Goal: Task Accomplishment & Management: Manage account settings

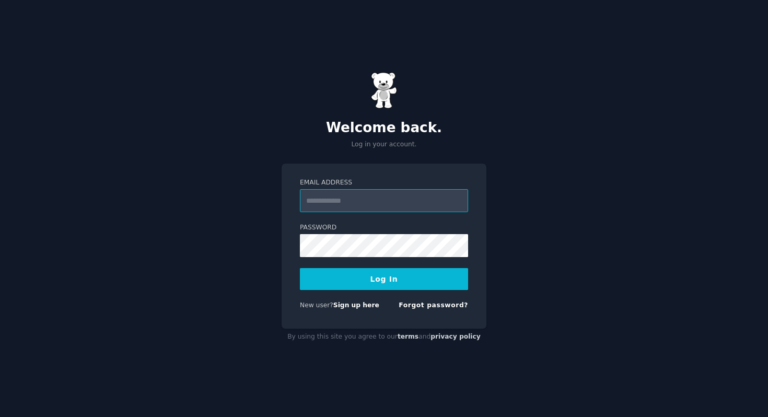
type input "**********"
click at [435, 281] on button "Log In" at bounding box center [384, 279] width 168 height 22
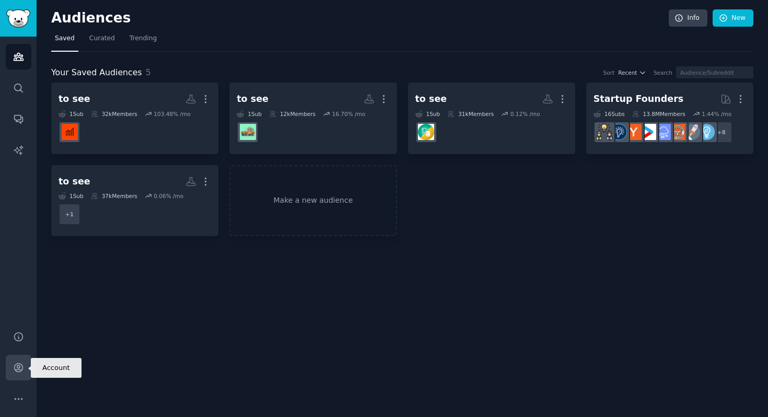
click at [16, 361] on link "Account" at bounding box center [19, 368] width 26 height 26
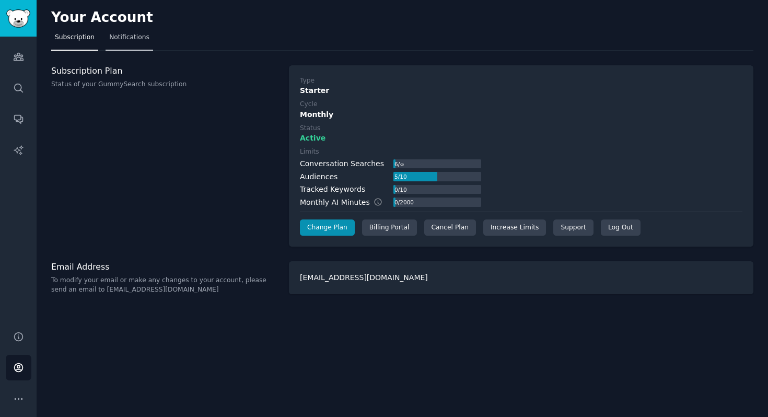
click at [134, 42] on link "Notifications" at bounding box center [130, 39] width 48 height 21
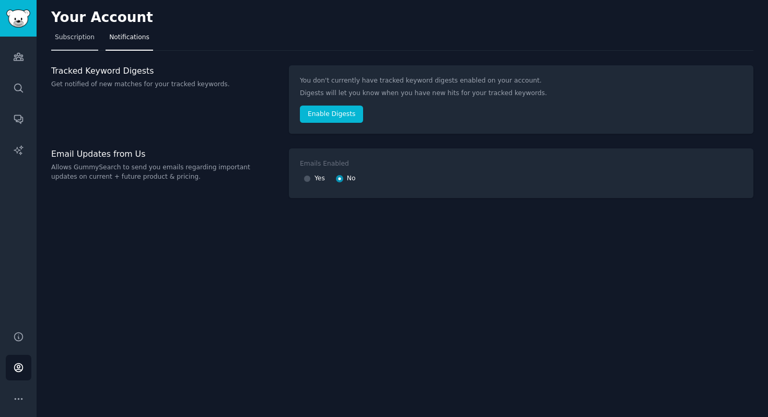
click at [87, 43] on link "Subscription" at bounding box center [74, 39] width 47 height 21
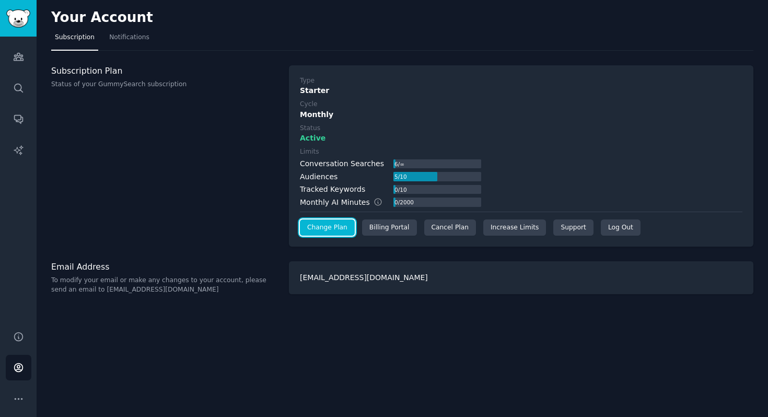
click at [341, 225] on link "Change Plan" at bounding box center [327, 228] width 55 height 17
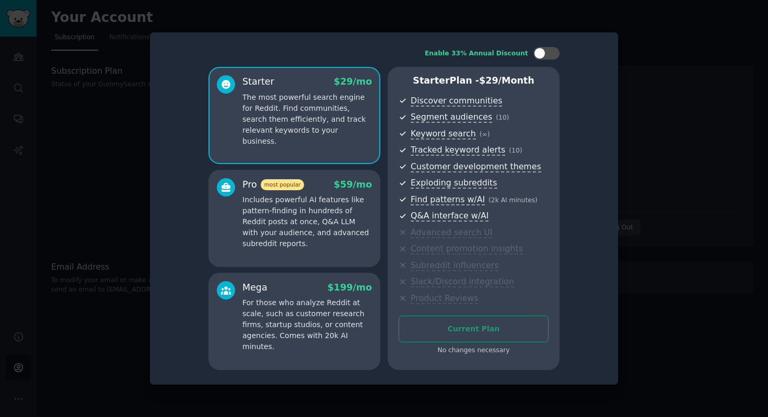
click at [647, 71] on div at bounding box center [384, 208] width 768 height 417
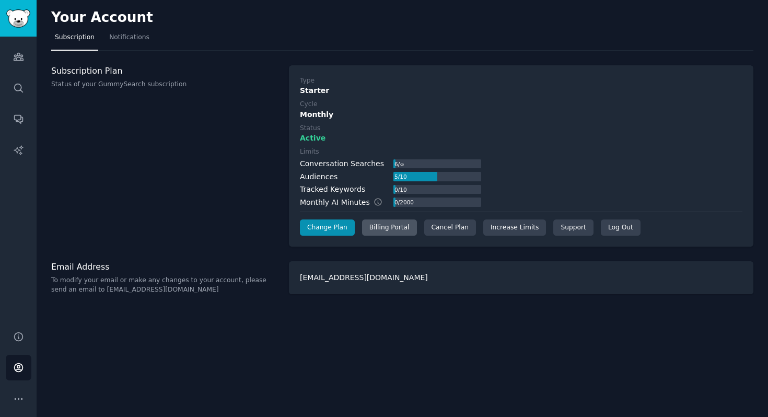
click at [387, 226] on div "Billing Portal" at bounding box center [389, 228] width 55 height 17
click at [451, 231] on div "Cancel Plan" at bounding box center [450, 228] width 52 height 17
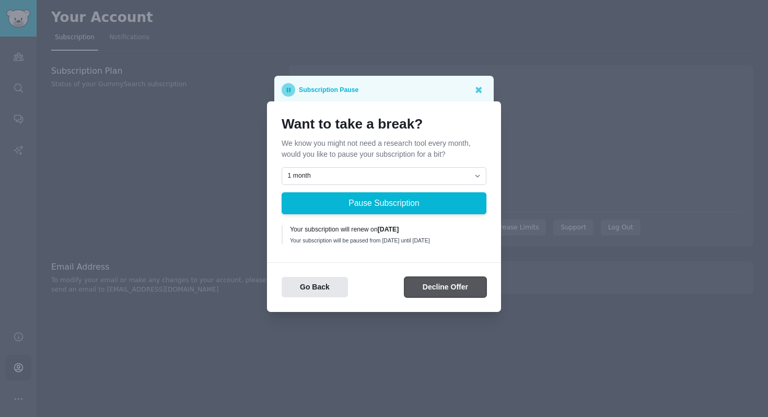
click at [437, 287] on button "Decline Offer" at bounding box center [446, 287] width 82 height 20
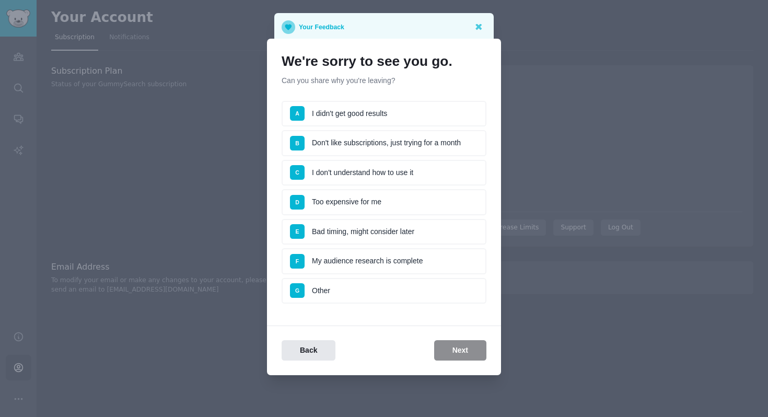
click at [373, 113] on li "A I didn't get good results" at bounding box center [384, 114] width 205 height 26
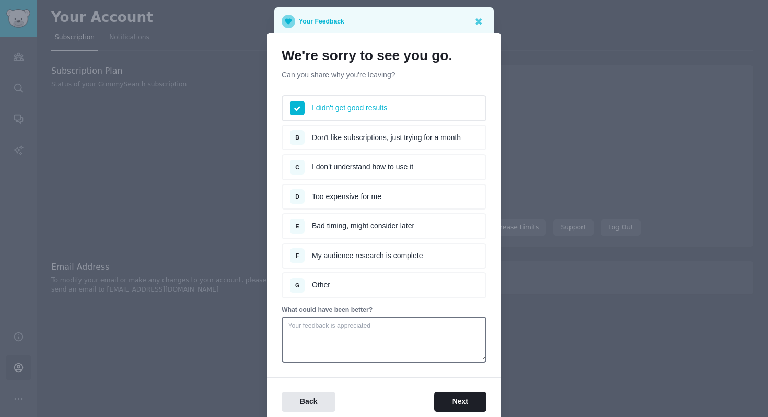
scroll to position [46, 0]
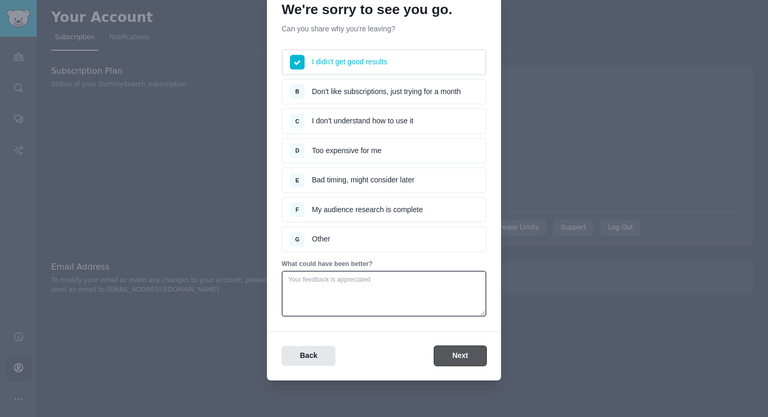
click at [457, 357] on button "Next" at bounding box center [460, 356] width 52 height 20
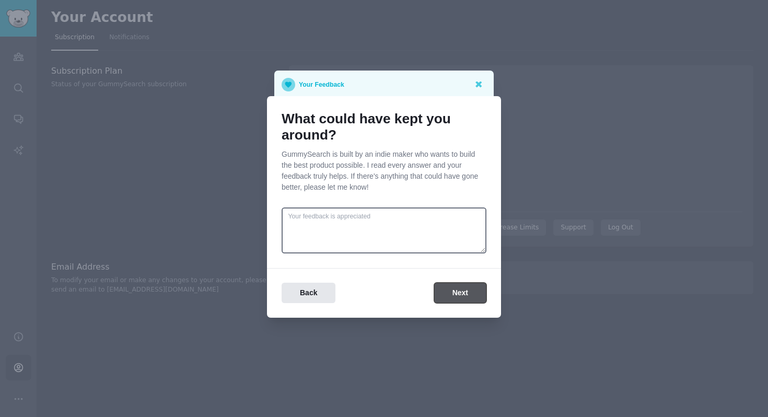
scroll to position [0, 0]
click at [443, 295] on button "Next" at bounding box center [460, 293] width 52 height 20
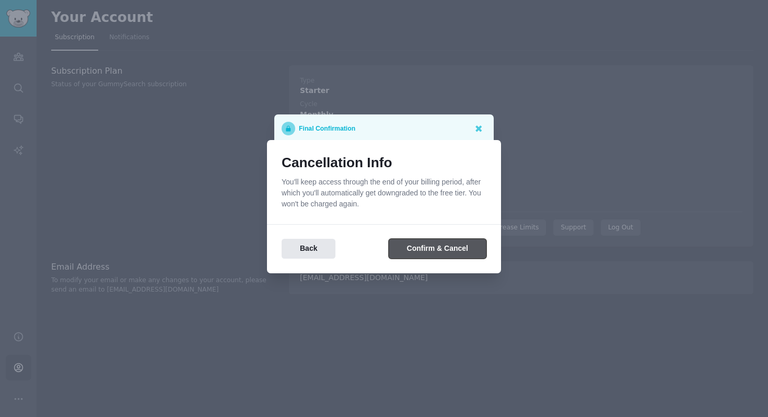
click at [428, 253] on button "Confirm & Cancel" at bounding box center [438, 249] width 98 height 20
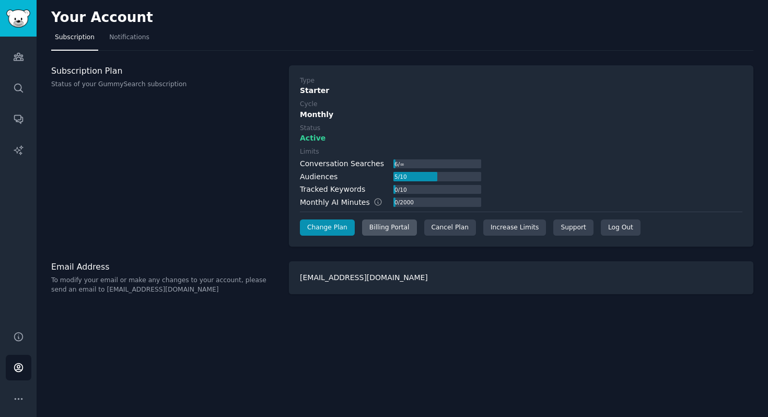
click at [407, 228] on div "Billing Portal" at bounding box center [389, 228] width 55 height 17
